Goal: Task Accomplishment & Management: Manage account settings

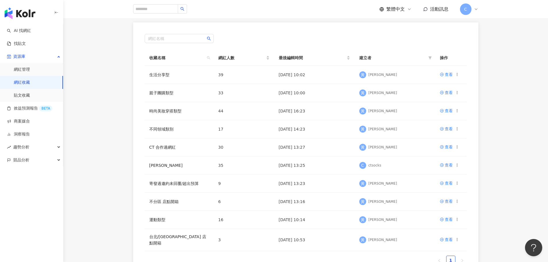
click at [108, 120] on main "網紅收藏 建立收藏 👋 網紅收藏已有新功能，一起來瞧瞧有什麼酷酷的功能吧！ 了解如何操作 👋 新功能！將網紅加入效益預測，查看合作潛力！ 立即前往 網紅名稱 …" at bounding box center [305, 106] width 485 height 349
click at [471, 10] on span "C" at bounding box center [466, 9] width 12 height 12
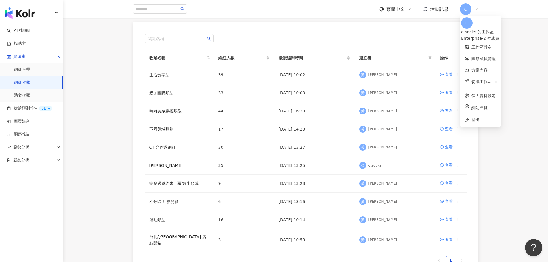
click at [493, 35] on div "Enterprise - 2 位成員" at bounding box center [480, 38] width 39 height 6
click at [487, 56] on link "團隊成員管理" at bounding box center [483, 58] width 24 height 5
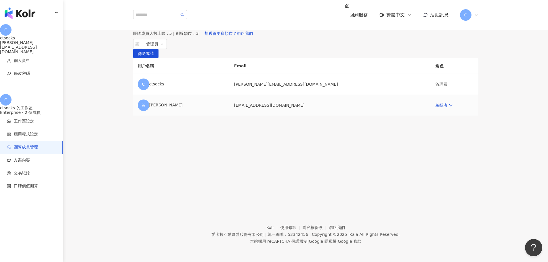
click at [265, 116] on td "[EMAIL_ADDRESS][DOMAIN_NAME]" at bounding box center [329, 105] width 201 height 21
click at [435, 108] on link "編輯者" at bounding box center [443, 105] width 17 height 5
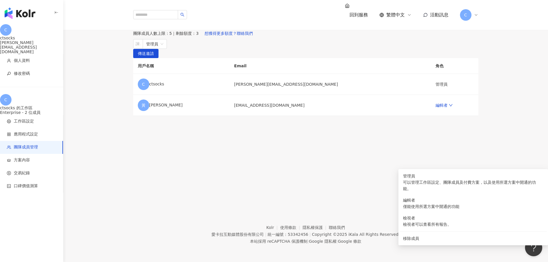
drag, startPoint x: 307, startPoint y: 166, endPoint x: 304, endPoint y: 166, distance: 3.5
click at [307, 116] on td "[EMAIL_ADDRESS][DOMAIN_NAME]" at bounding box center [329, 105] width 201 height 21
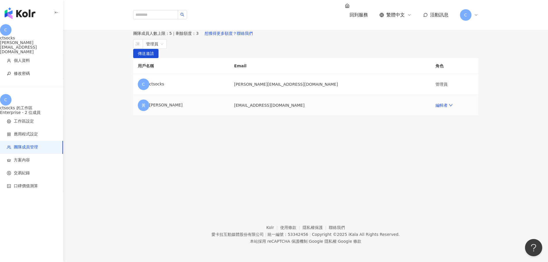
click at [252, 116] on td "[EMAIL_ADDRESS][DOMAIN_NAME]" at bounding box center [329, 105] width 201 height 21
drag, startPoint x: 250, startPoint y: 165, endPoint x: 306, endPoint y: 164, distance: 55.8
click at [306, 116] on td "[EMAIL_ADDRESS][DOMAIN_NAME]" at bounding box center [329, 105] width 201 height 21
copy td "[EMAIL_ADDRESS][DOMAIN_NAME]"
click at [136, 46] on div at bounding box center [134, 44] width 1 height 4
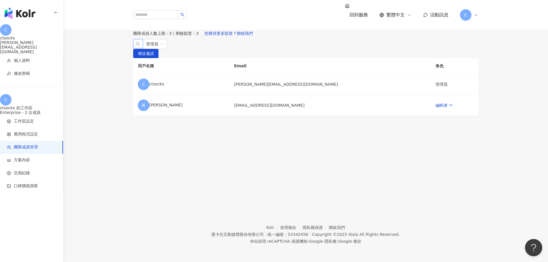
paste input "**********"
type input "**********"
click at [154, 58] on span "傳送邀請" at bounding box center [146, 53] width 16 height 9
click at [175, 111] on div "[PERSON_NAME]" at bounding box center [181, 106] width 87 height 12
click at [449, 107] on icon "down" at bounding box center [451, 105] width 4 height 4
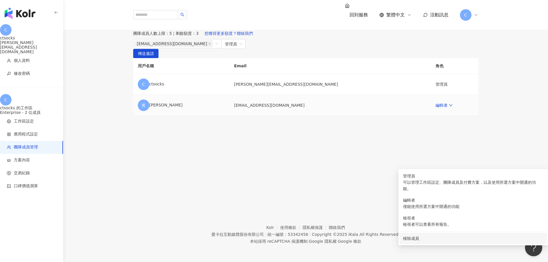
click at [414, 236] on div "移除成員" at bounding box center [473, 238] width 140 height 6
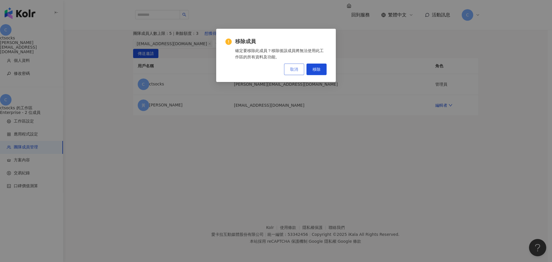
click at [294, 69] on span "取消" at bounding box center [294, 69] width 8 height 5
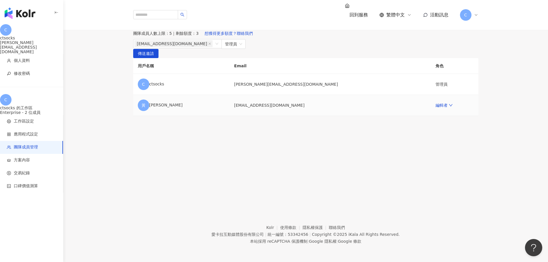
click at [164, 111] on div "[PERSON_NAME]" at bounding box center [181, 106] width 87 height 12
click at [168, 111] on div "[PERSON_NAME]" at bounding box center [181, 106] width 87 height 12
click at [435, 108] on link "編輯者" at bounding box center [443, 105] width 17 height 5
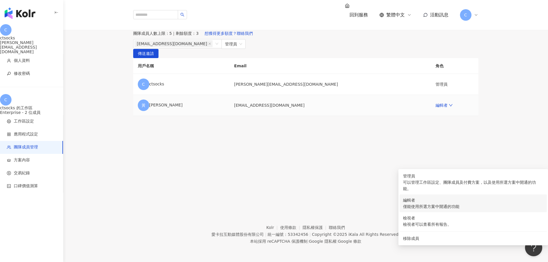
click at [412, 199] on div "編輯者" at bounding box center [473, 200] width 140 height 6
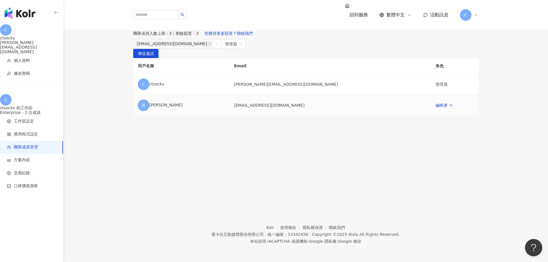
click at [431, 116] on td "編輯者" at bounding box center [454, 105] width 47 height 21
click at [275, 116] on td "[EMAIL_ADDRESS][DOMAIN_NAME]" at bounding box center [329, 105] width 201 height 21
click at [242, 49] on span "管理員" at bounding box center [233, 43] width 17 height 9
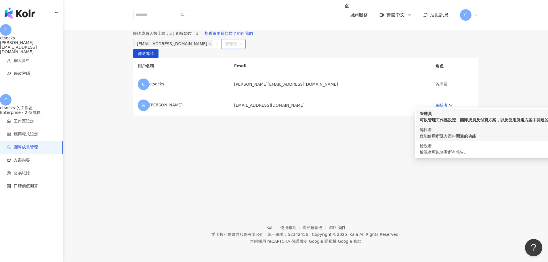
click at [433, 133] on div "編輯者" at bounding box center [490, 130] width 141 height 6
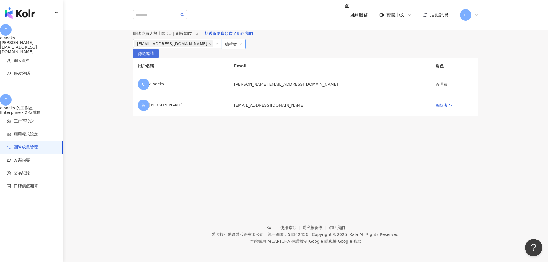
click at [154, 58] on span "傳送邀請" at bounding box center [146, 53] width 16 height 9
click at [162, 111] on div "[PERSON_NAME]" at bounding box center [181, 106] width 87 height 12
drag, startPoint x: 163, startPoint y: 165, endPoint x: 182, endPoint y: 166, distance: 18.4
click at [182, 111] on div "[PERSON_NAME]" at bounding box center [181, 106] width 87 height 12
copy div "[PERSON_NAME]"
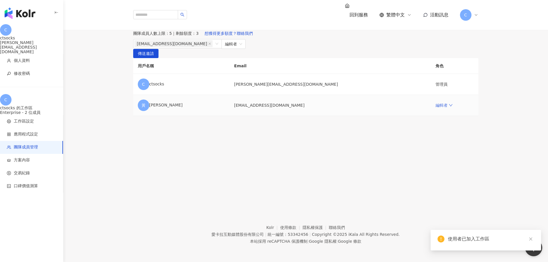
click at [435, 108] on link "編輯者" at bounding box center [443, 105] width 17 height 5
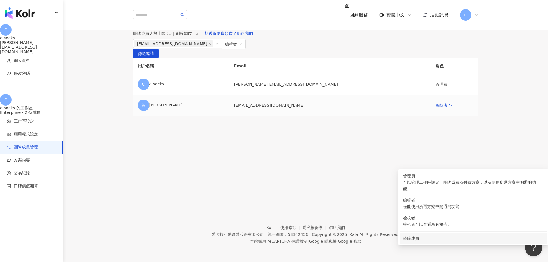
click at [409, 235] on div "移除成員" at bounding box center [473, 238] width 140 height 6
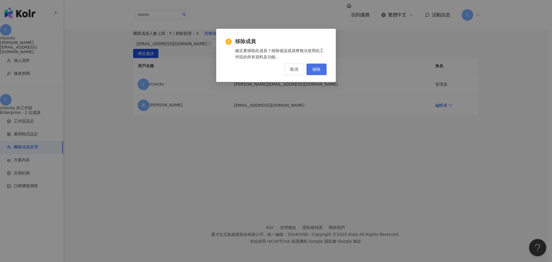
click at [322, 70] on button "移除" at bounding box center [317, 70] width 20 height 12
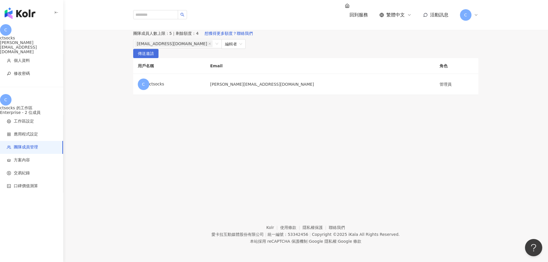
click at [154, 58] on span "傳送邀請" at bounding box center [146, 53] width 16 height 9
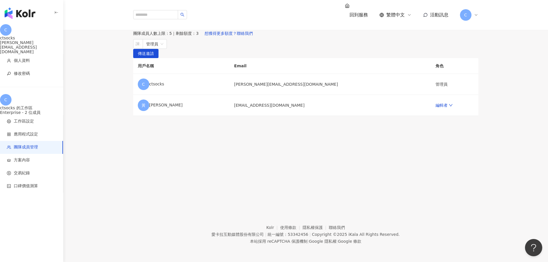
click at [119, 70] on main "團隊成員管理 邀請團隊成員加入 團隊成員人數上限：5 ｜ 剩餘額度：3 想獲得更多額度？聯絡我們 請輸入一個或多個電子郵件 管理員 傳送邀請 用戶名稱 Ema…" at bounding box center [305, 66] width 485 height 97
